Goal: Navigation & Orientation: Find specific page/section

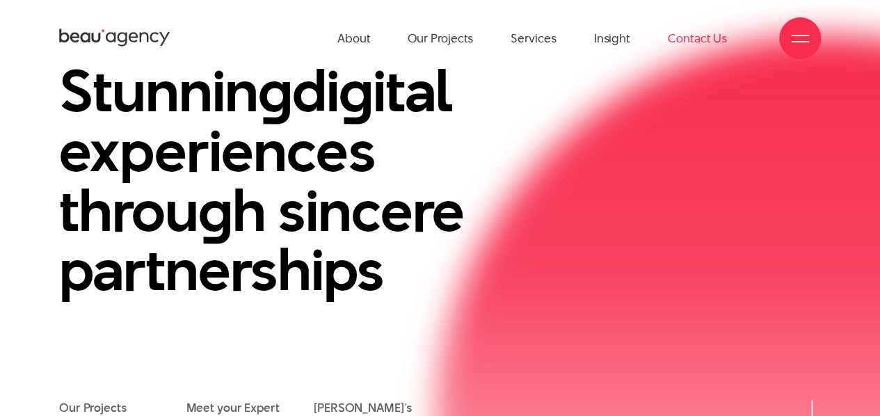
click at [692, 34] on link "Contact Us" at bounding box center [697, 38] width 59 height 77
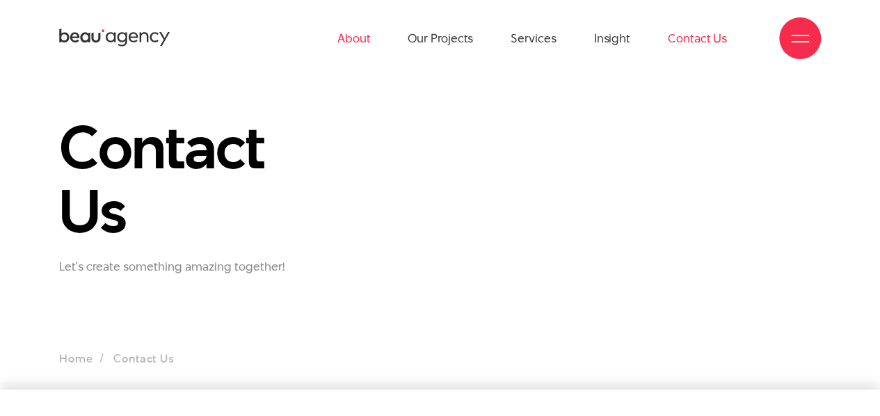
click at [358, 40] on link "About" at bounding box center [353, 38] width 33 height 77
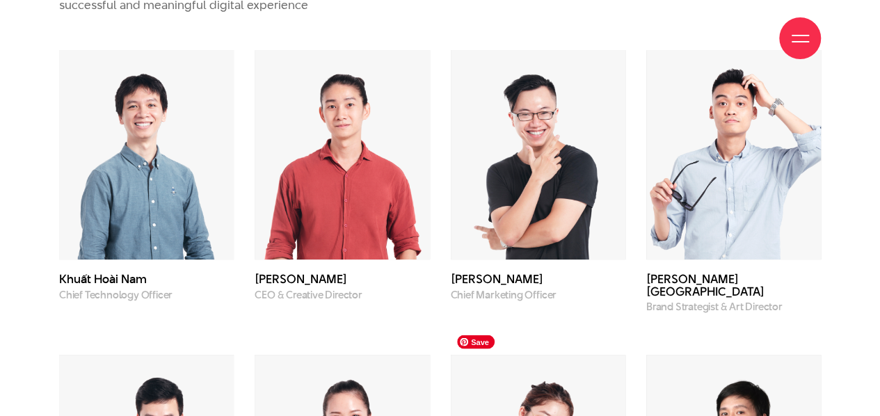
scroll to position [3676, 0]
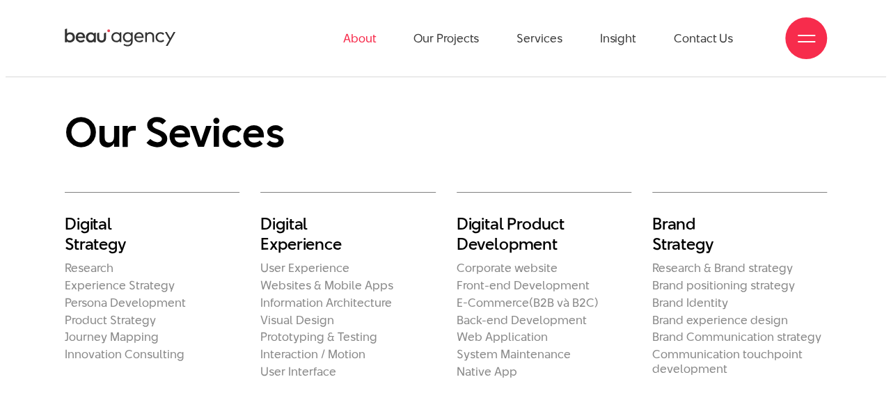
scroll to position [2203, 0]
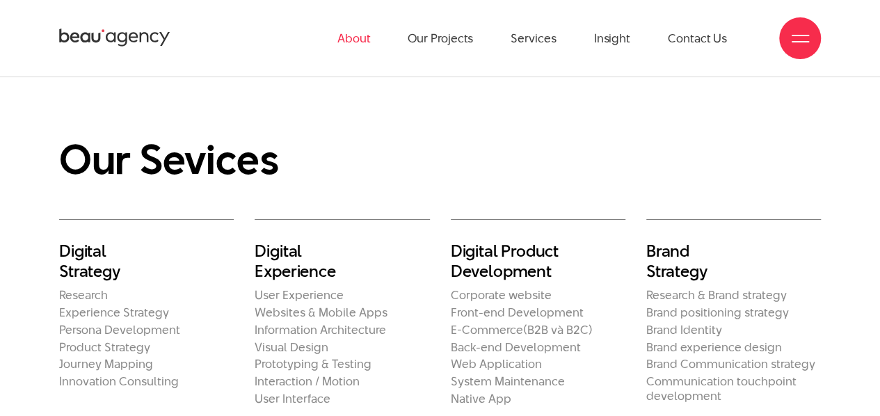
click at [803, 37] on div at bounding box center [800, 38] width 17 height 17
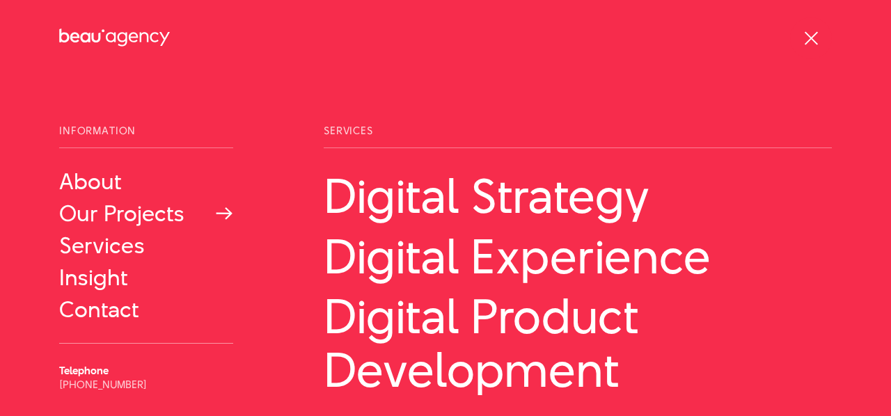
click at [131, 225] on link "Our Projects" at bounding box center [146, 213] width 174 height 25
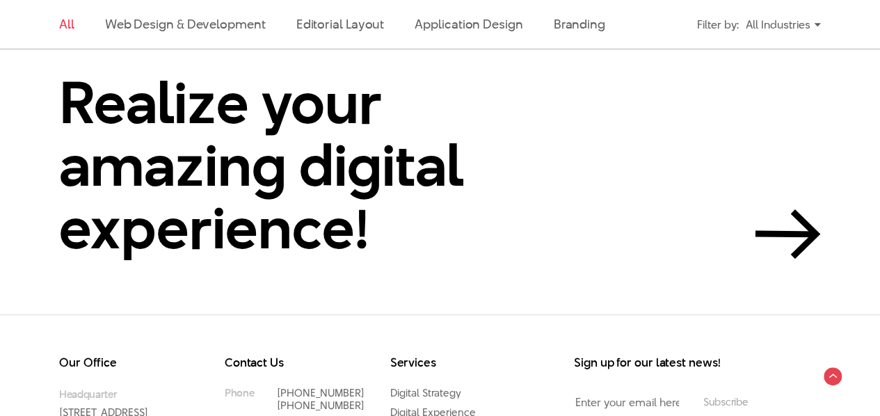
scroll to position [3008, 0]
